Goal: Task Accomplishment & Management: Manage account settings

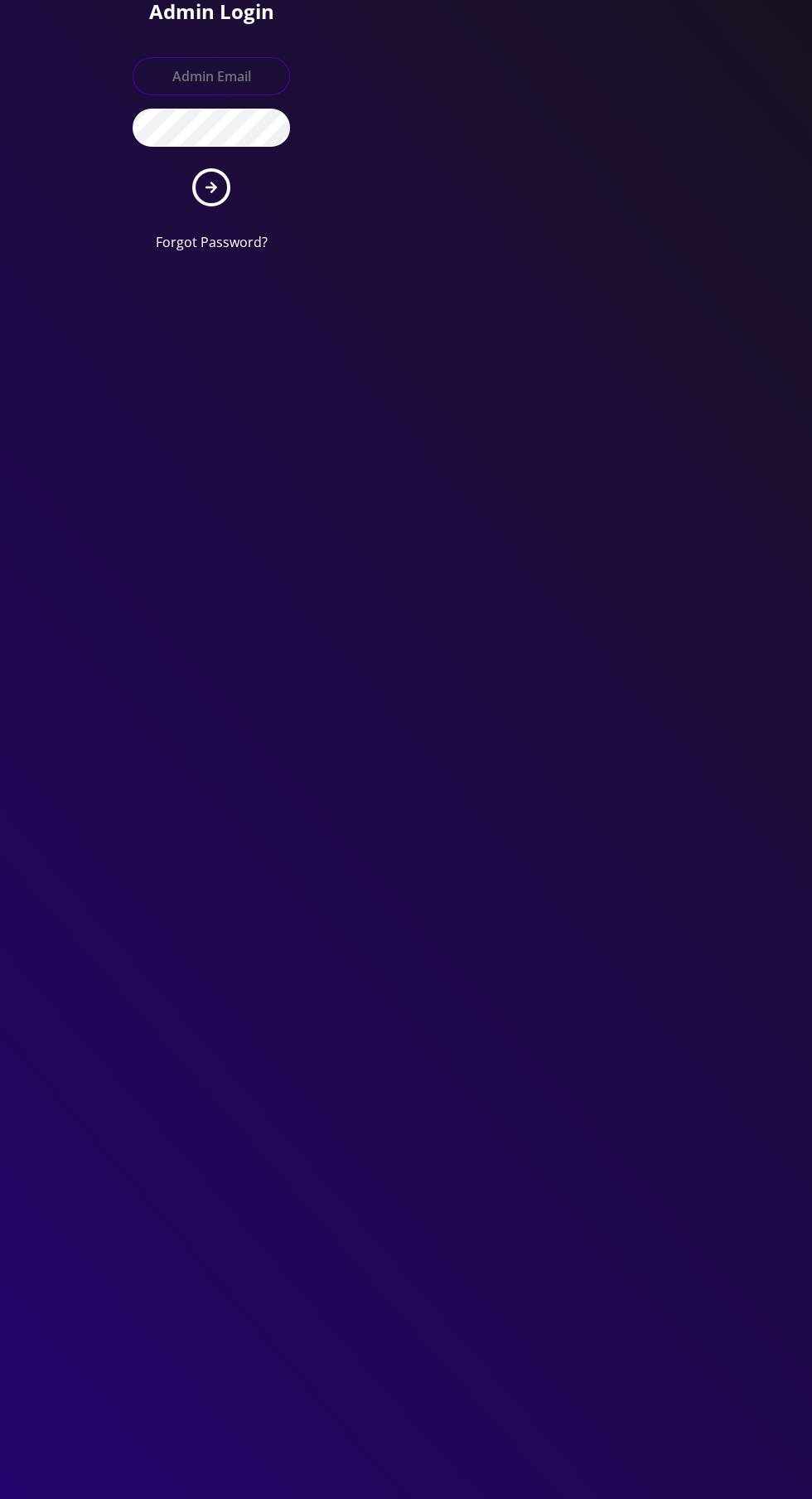
click at [188, 70] on input "text" at bounding box center [211, 76] width 157 height 39
type input "Master@britewireless.com"
click at [192, 168] on button "submit" at bounding box center [211, 187] width 39 height 39
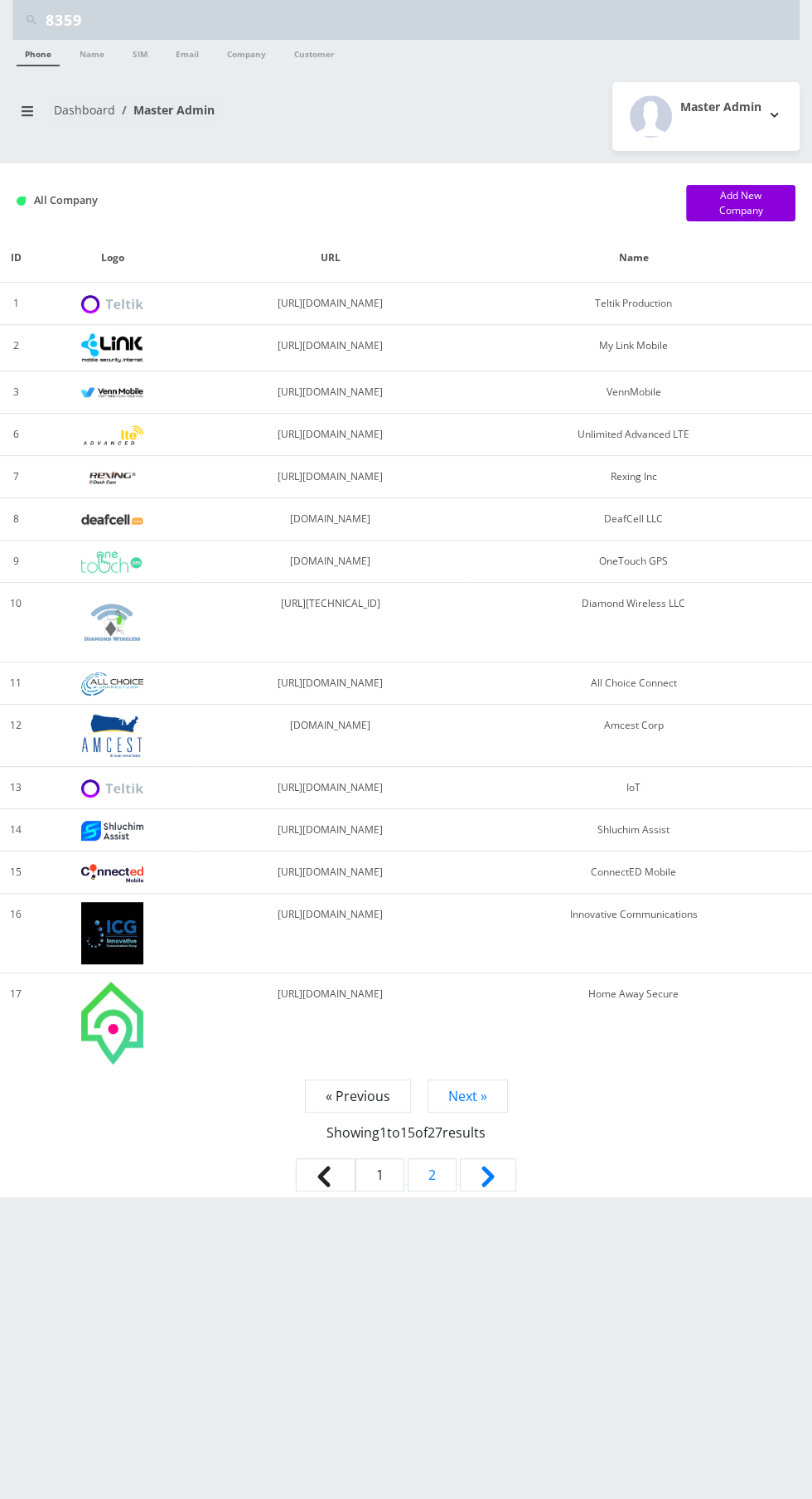
click at [124, 11] on input "8359" at bounding box center [420, 19] width 750 height 31
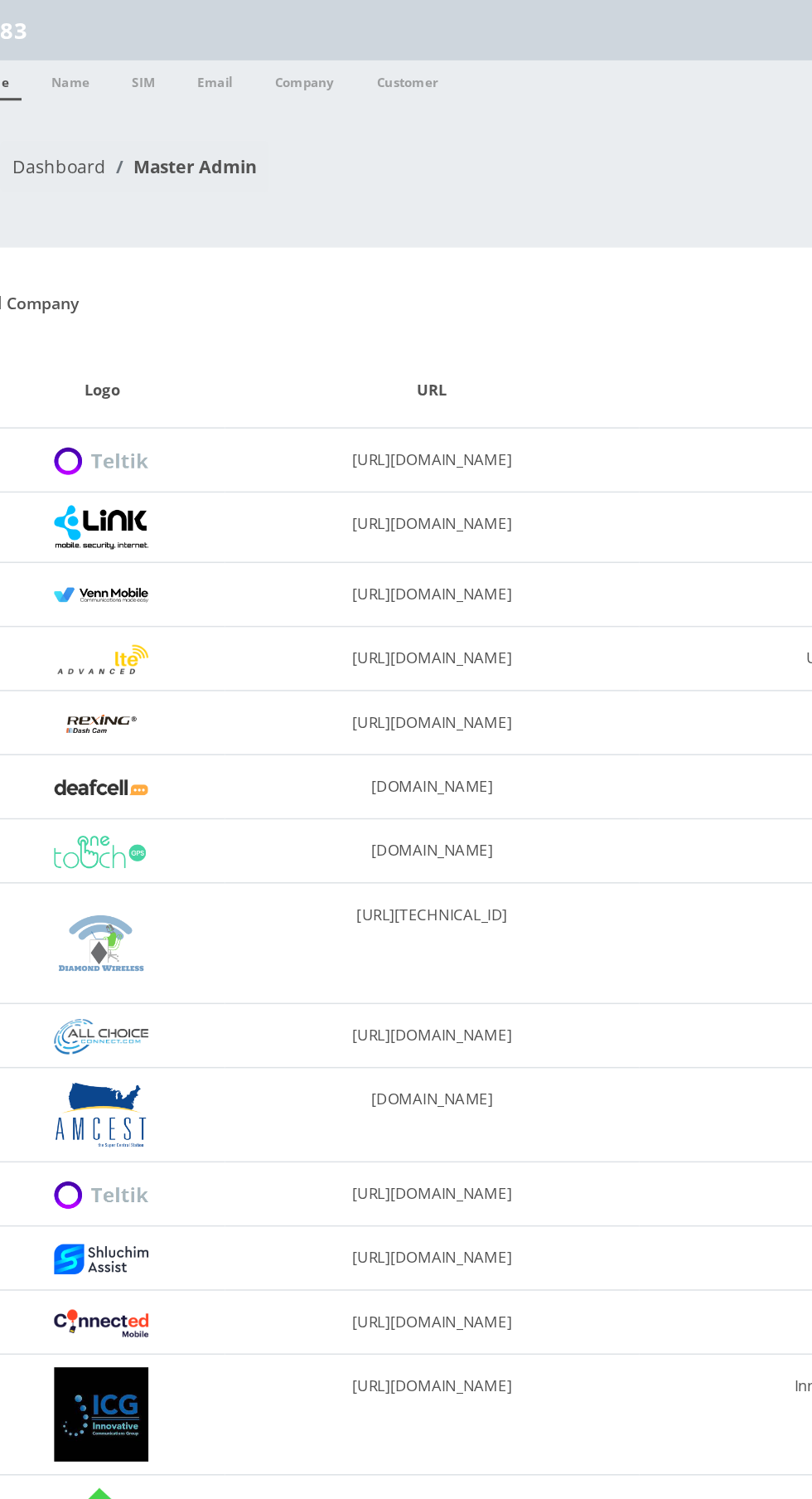
type input "8"
type input "You'll aryeh"
click at [84, 50] on link "Name" at bounding box center [92, 53] width 41 height 26
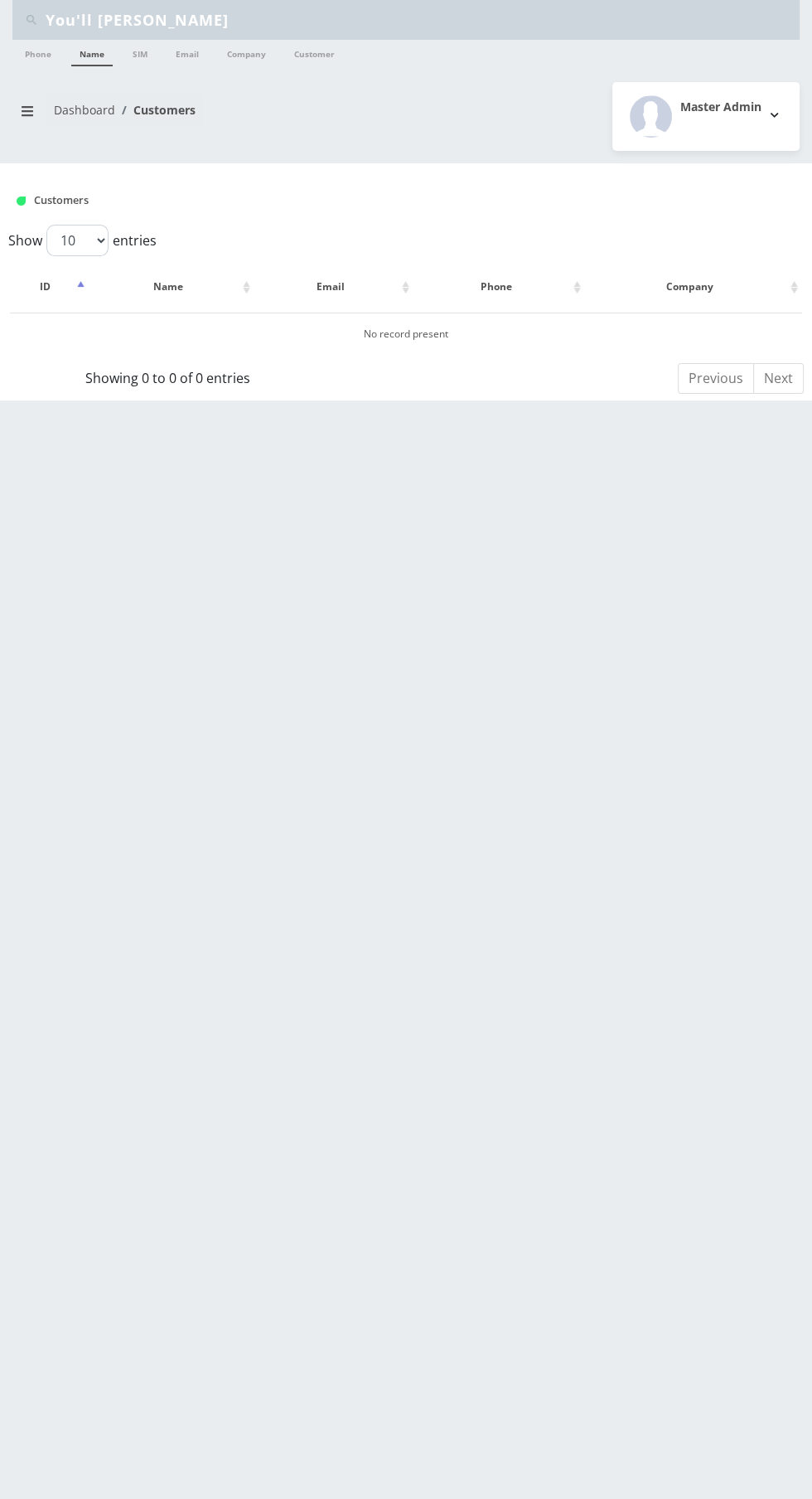
click at [94, 15] on input "You'll [PERSON_NAME]" at bounding box center [420, 19] width 750 height 31
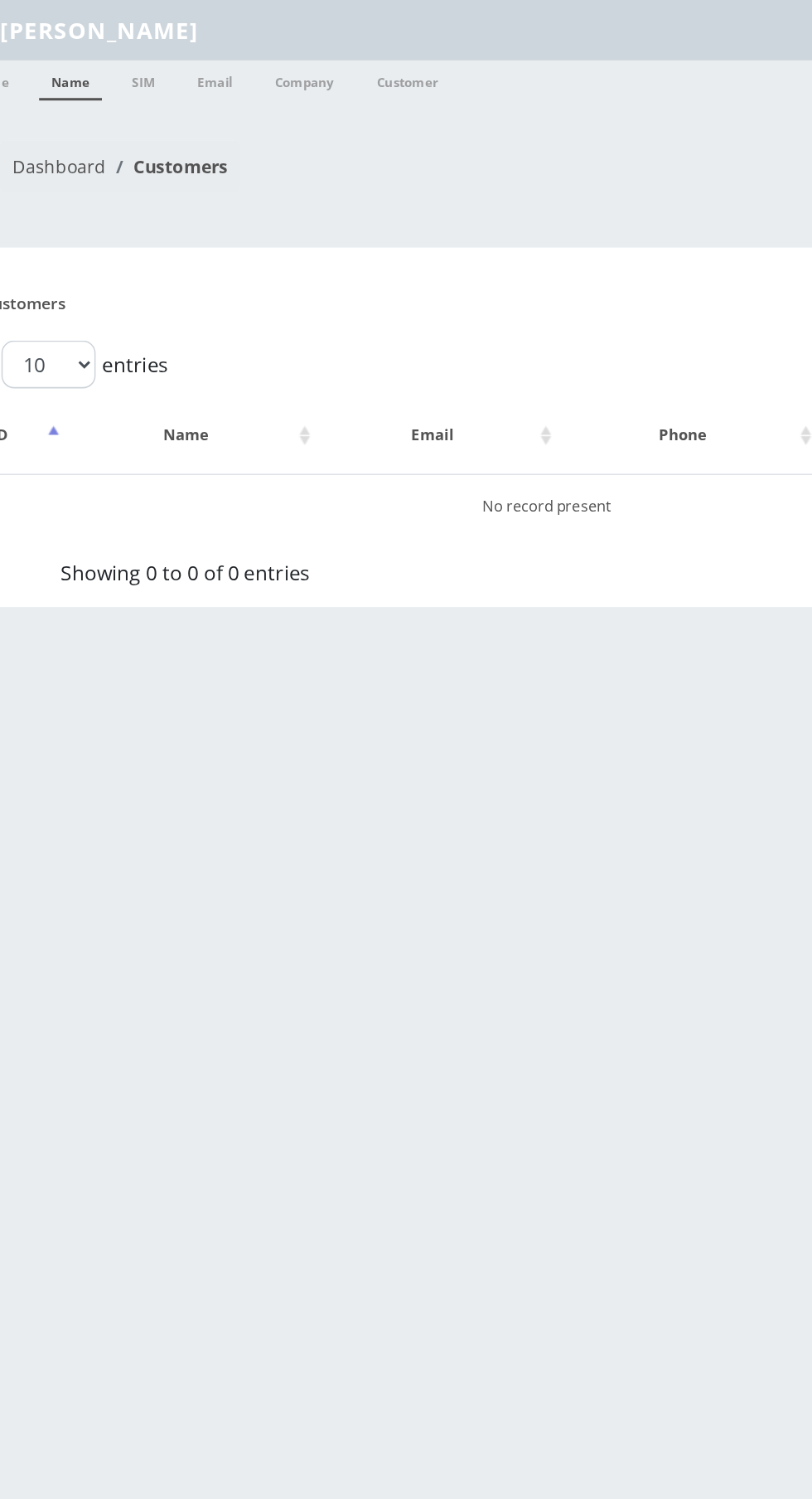
type input "[PERSON_NAME]"
click at [82, 43] on link "Name" at bounding box center [92, 53] width 41 height 26
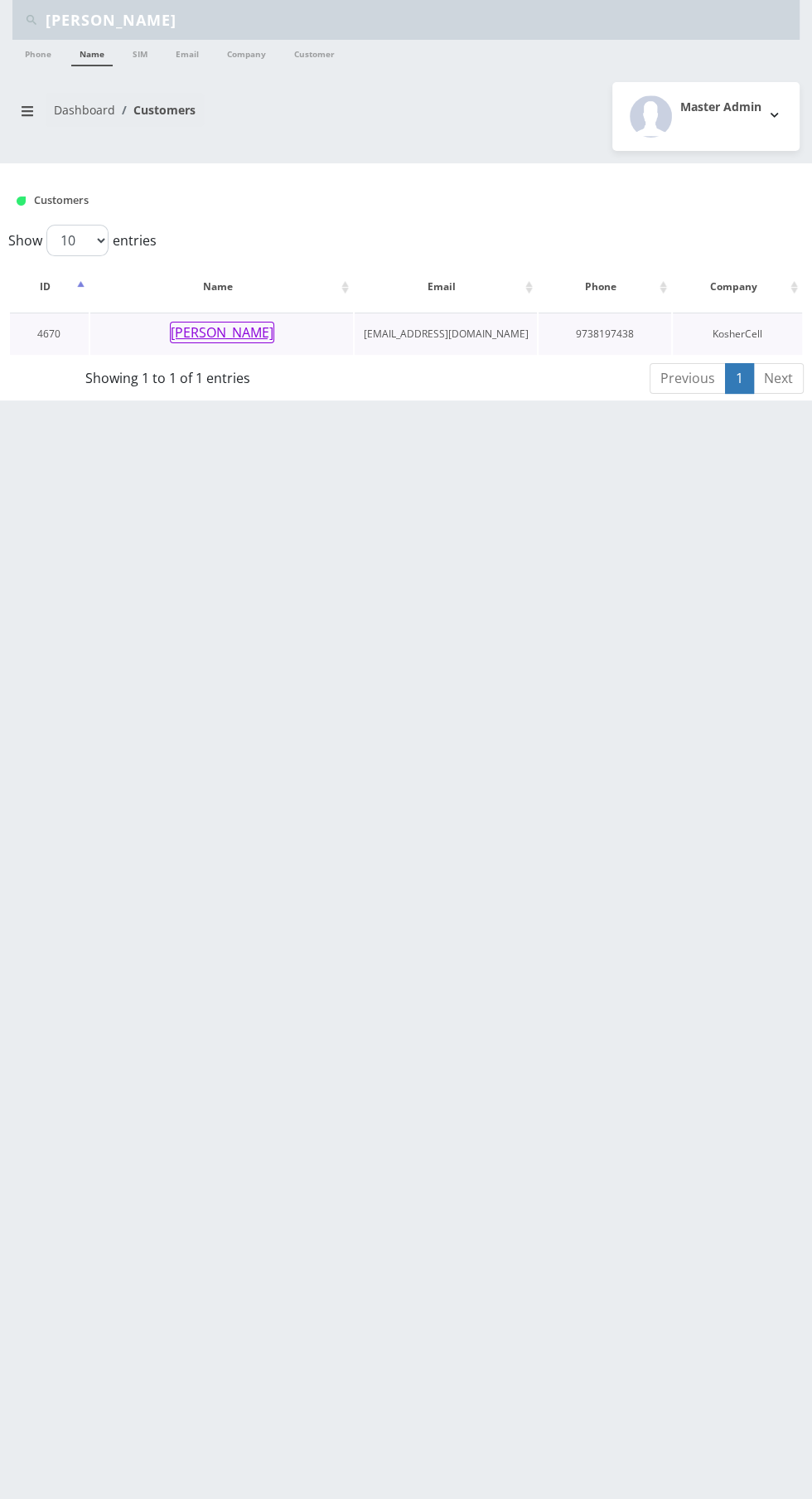
click at [193, 334] on button "Yoel Aryeh Goldstein" at bounding box center [222, 332] width 104 height 22
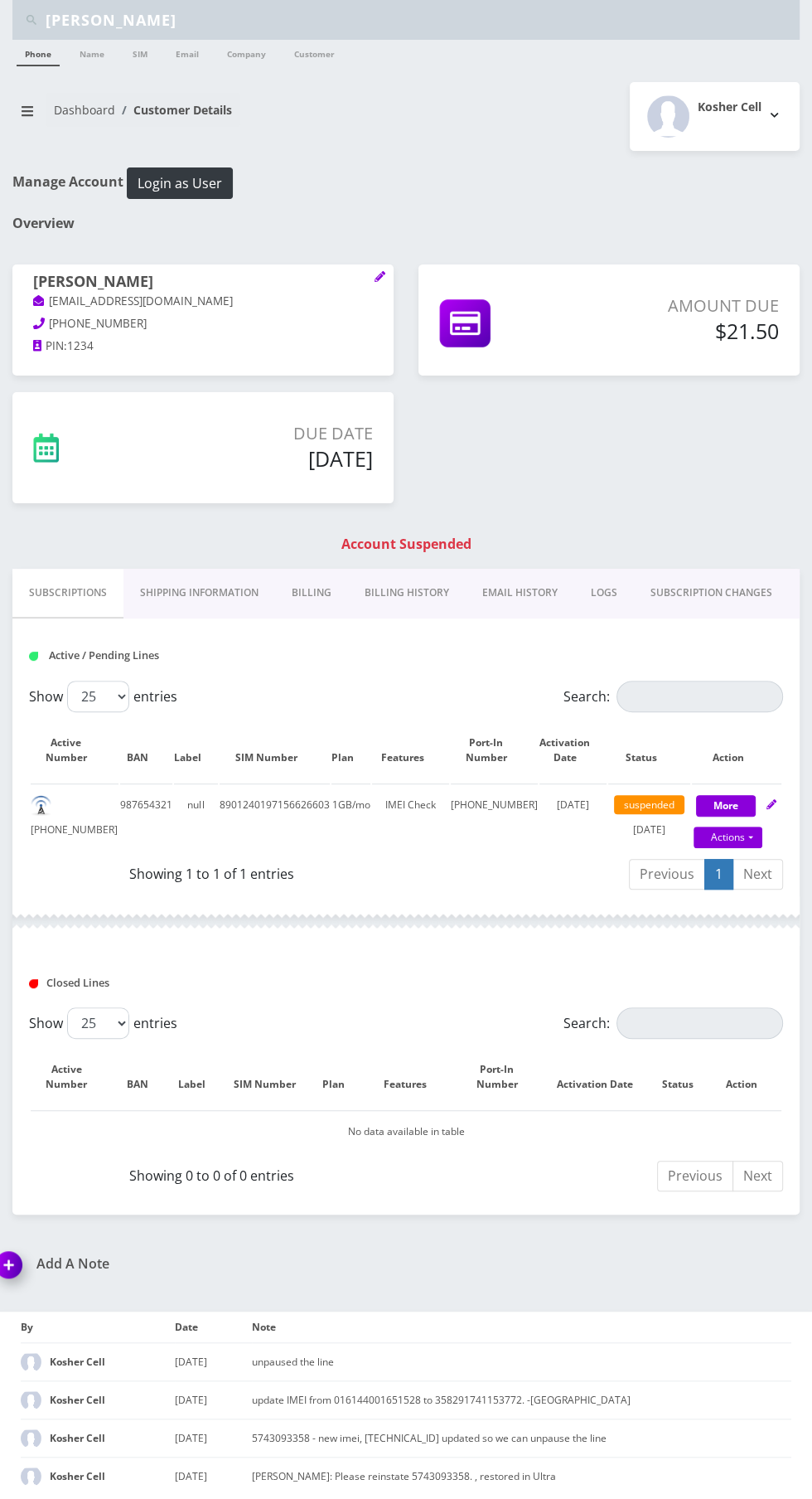
click at [374, 583] on link "Billing History" at bounding box center [406, 592] width 118 height 48
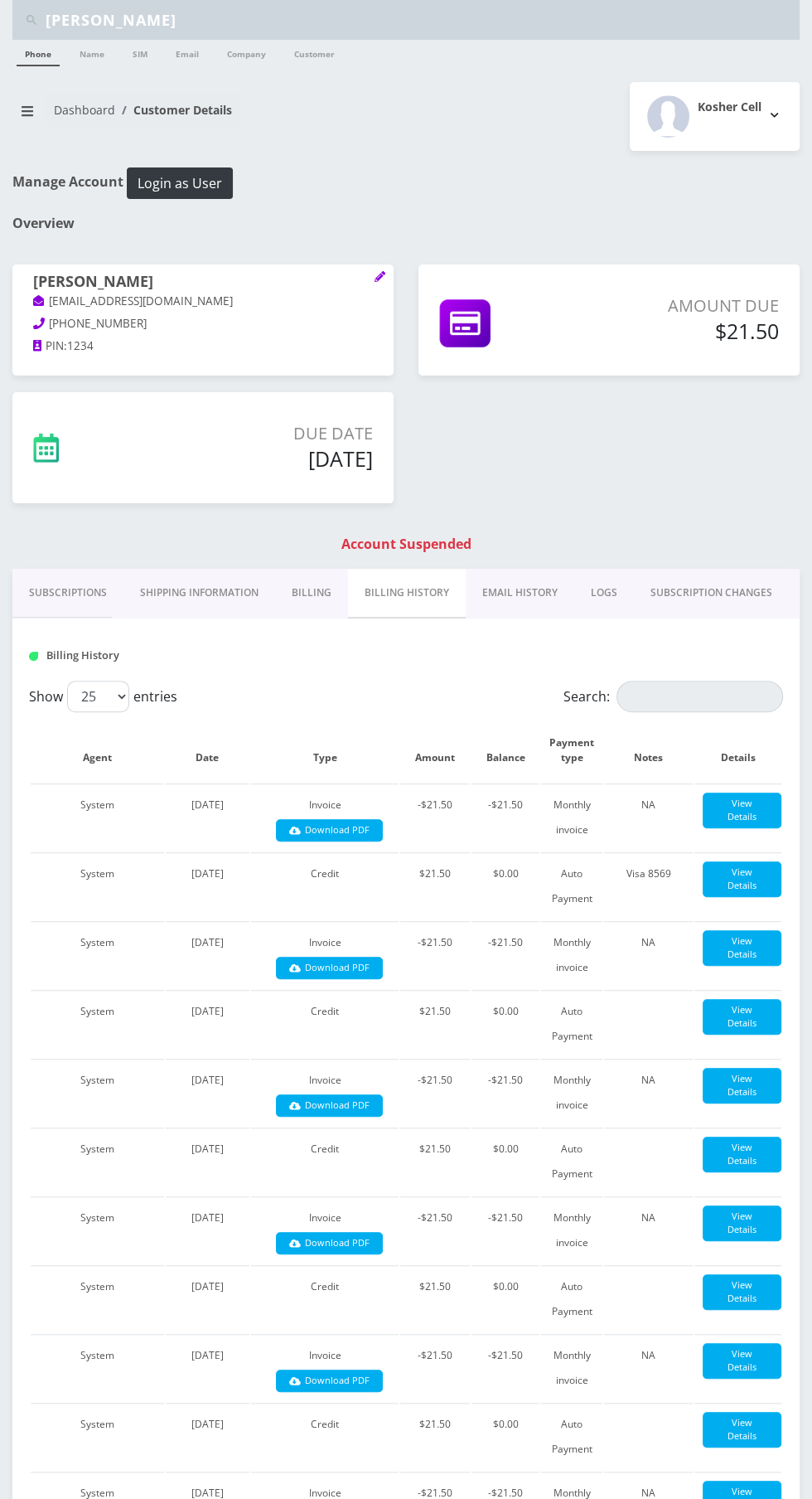
click at [311, 572] on link "Billing" at bounding box center [311, 592] width 73 height 48
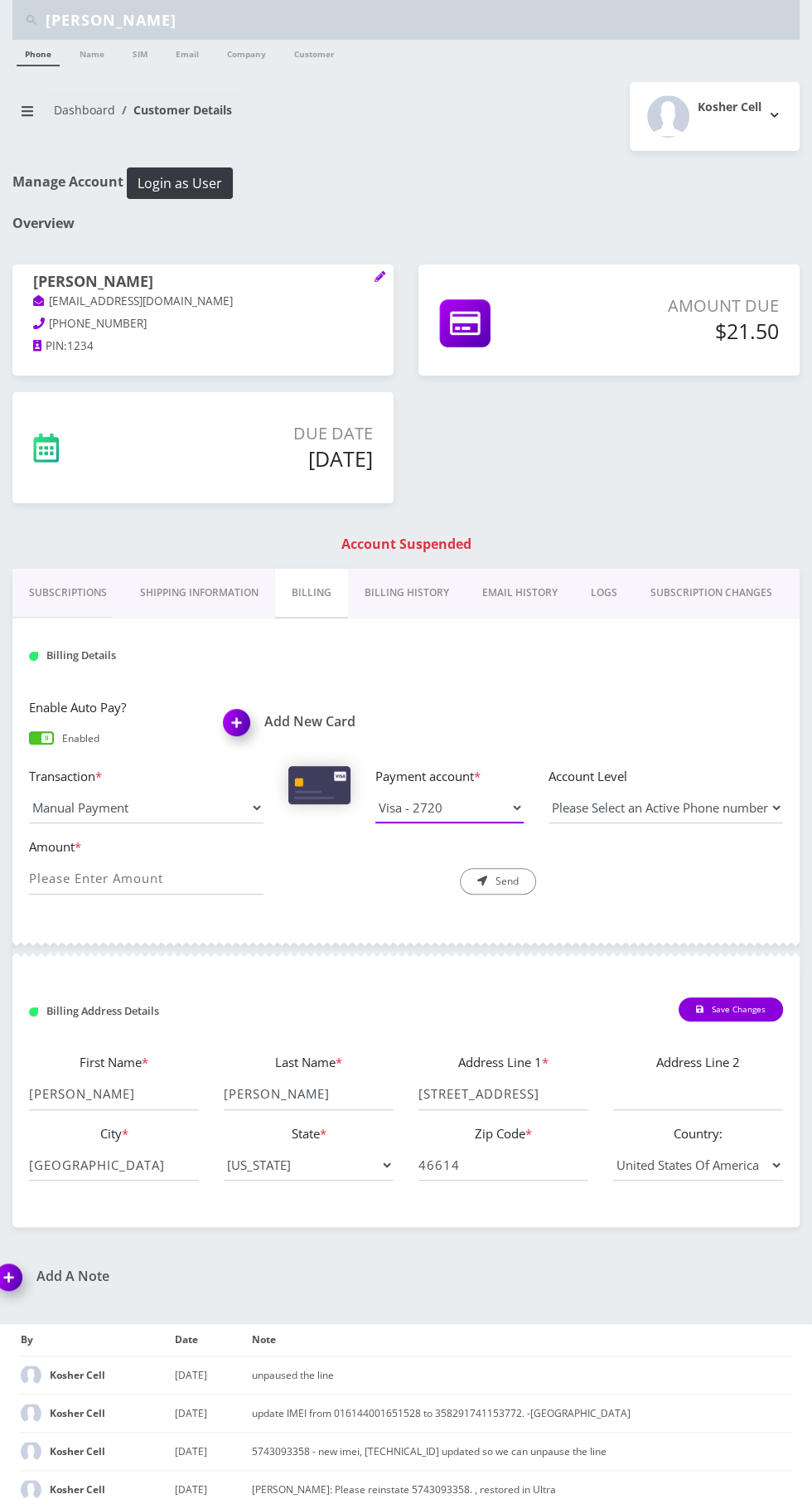
click at [468, 798] on select "Visa - 8569 Visa - 2720" at bounding box center [450, 806] width 149 height 31
click at [184, 175] on button "Login as User" at bounding box center [180, 183] width 106 height 31
click at [199, 180] on button "Login as User" at bounding box center [180, 183] width 106 height 31
